Goal: Transaction & Acquisition: Purchase product/service

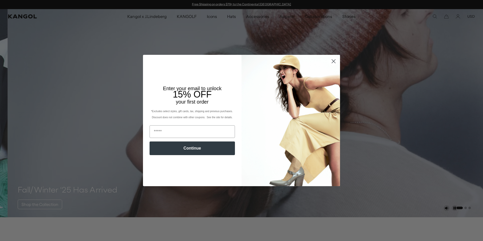
click at [331, 58] on circle "Close dialog" at bounding box center [333, 61] width 8 height 8
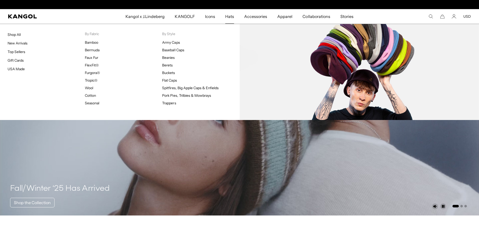
scroll to position [0, 104]
click at [165, 79] on link "Flat Caps" at bounding box center [169, 80] width 15 height 5
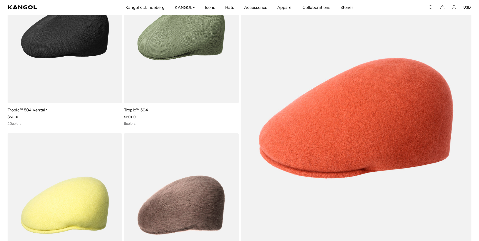
scroll to position [101, 0]
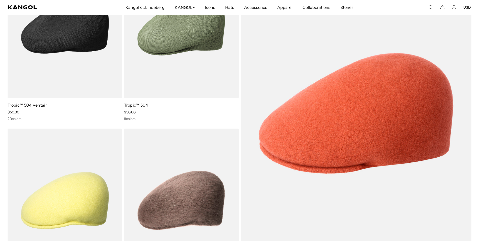
click at [56, 72] on img at bounding box center [65, 27] width 114 height 144
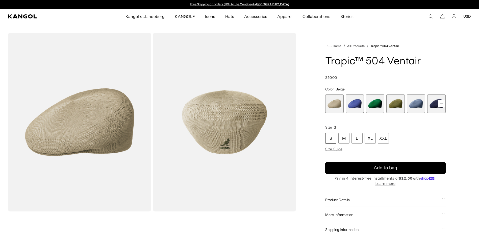
click at [444, 104] on rect at bounding box center [442, 104] width 8 height 8
click at [415, 104] on span "6 of 22" at bounding box center [416, 103] width 18 height 18
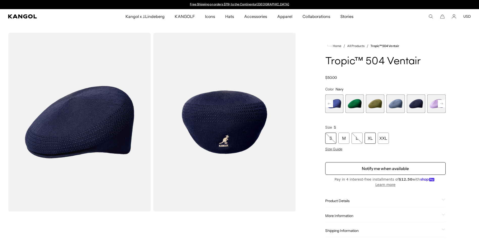
click at [373, 139] on div "XL" at bounding box center [370, 138] width 11 height 11
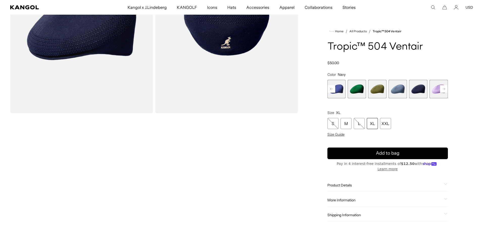
scroll to position [126, 0]
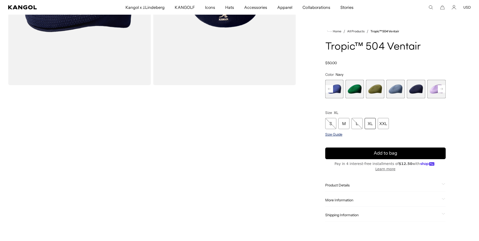
click at [336, 134] on span "Size Guide" at bounding box center [333, 134] width 17 height 5
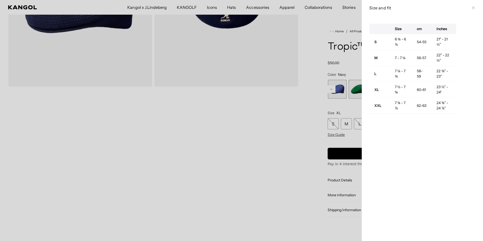
scroll to position [0, 0]
click at [341, 108] on div at bounding box center [241, 120] width 483 height 241
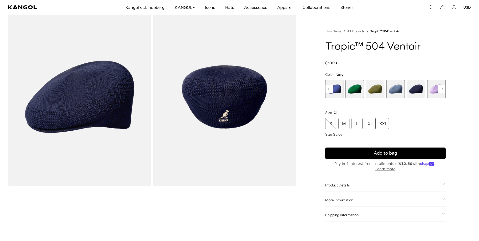
scroll to position [0, 104]
